Goal: Information Seeking & Learning: Find specific fact

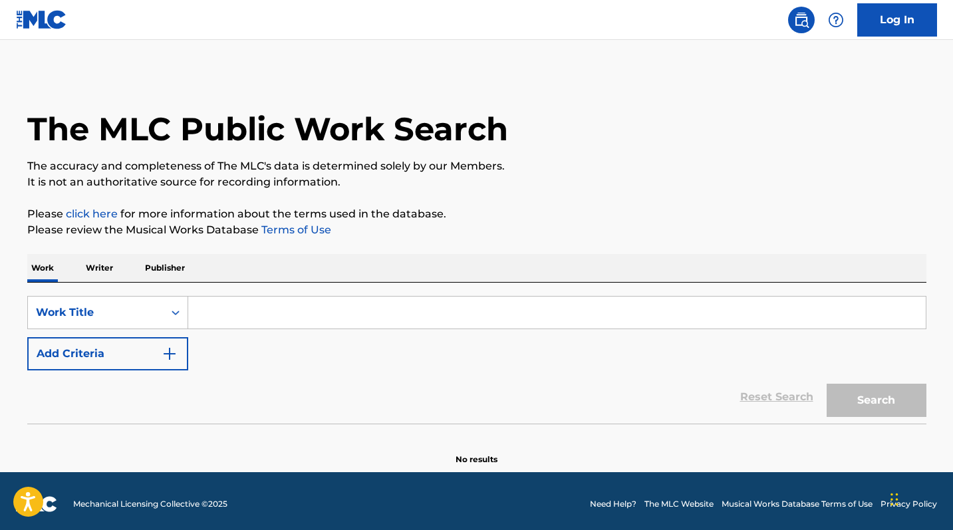
click at [239, 314] on input "Search Form" at bounding box center [556, 313] width 737 height 32
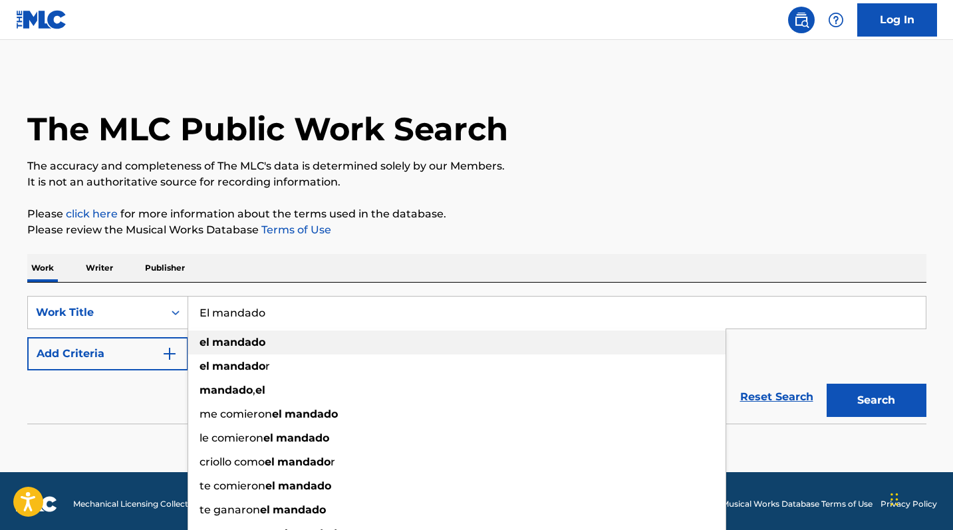
click at [250, 346] on strong "mandado" at bounding box center [238, 342] width 53 height 13
type input "el mandado"
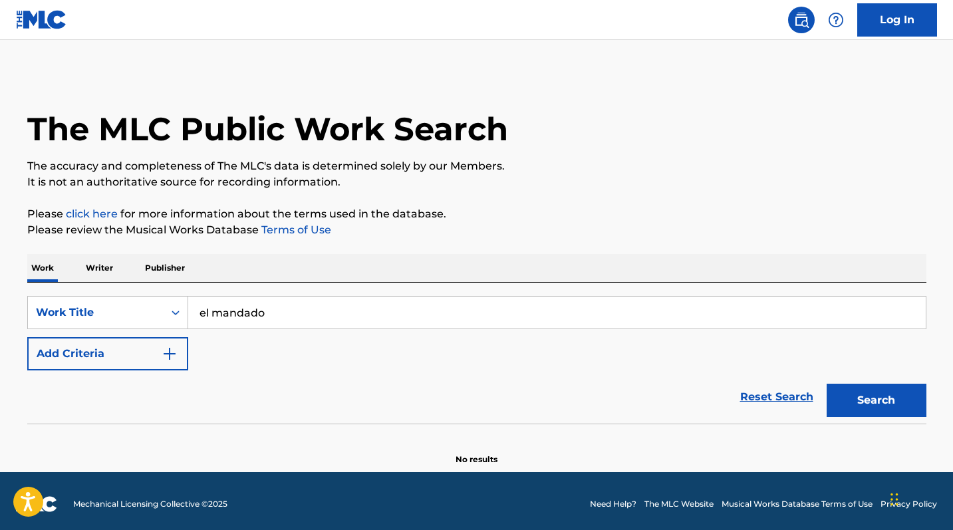
click at [874, 394] on button "Search" at bounding box center [876, 400] width 100 height 33
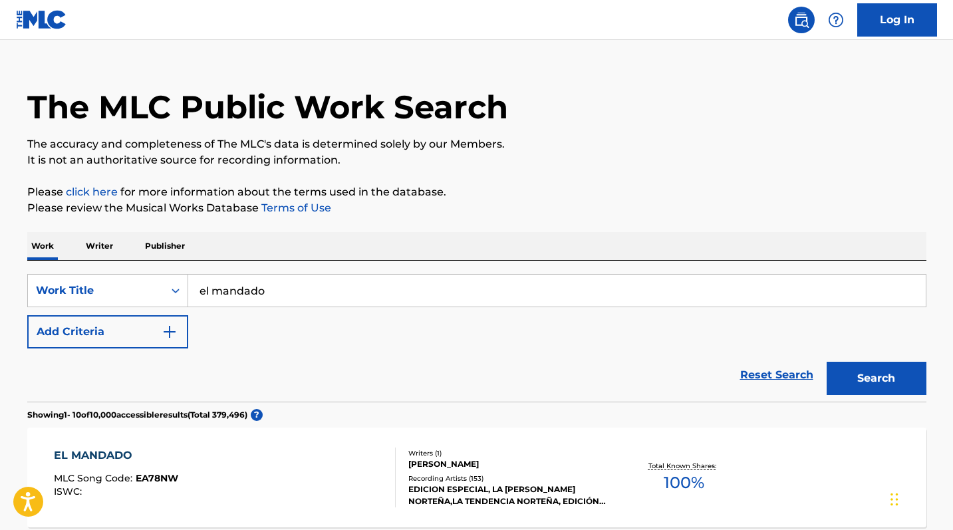
scroll to position [81, 0]
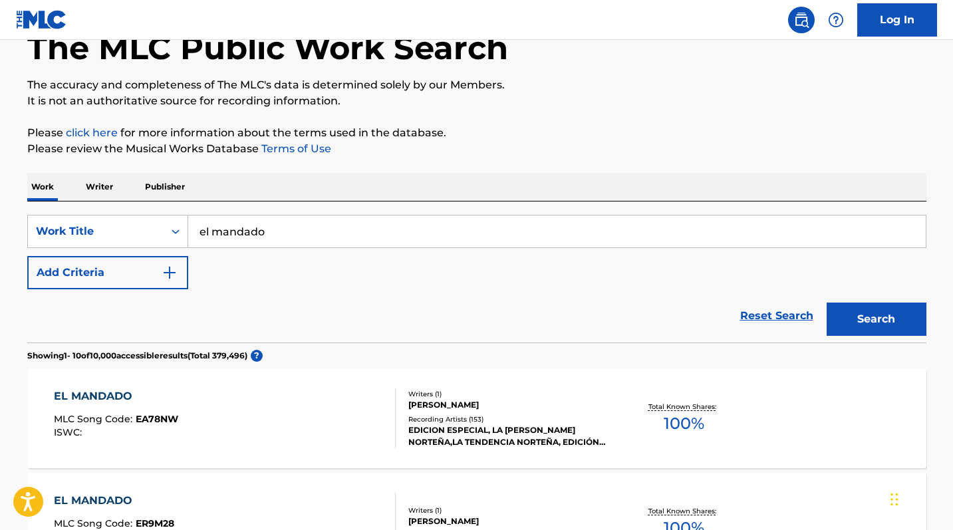
click at [108, 396] on div "EL MANDADO" at bounding box center [116, 396] width 124 height 16
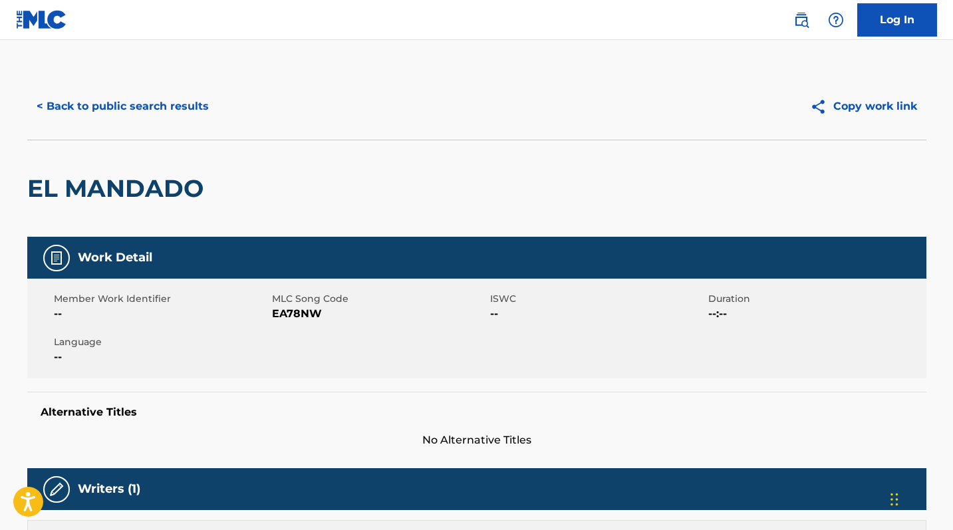
click at [303, 311] on span "EA78NW" at bounding box center [379, 314] width 215 height 16
copy span "EA78NW"
